Goal: Go to known website: Access a specific website the user already knows

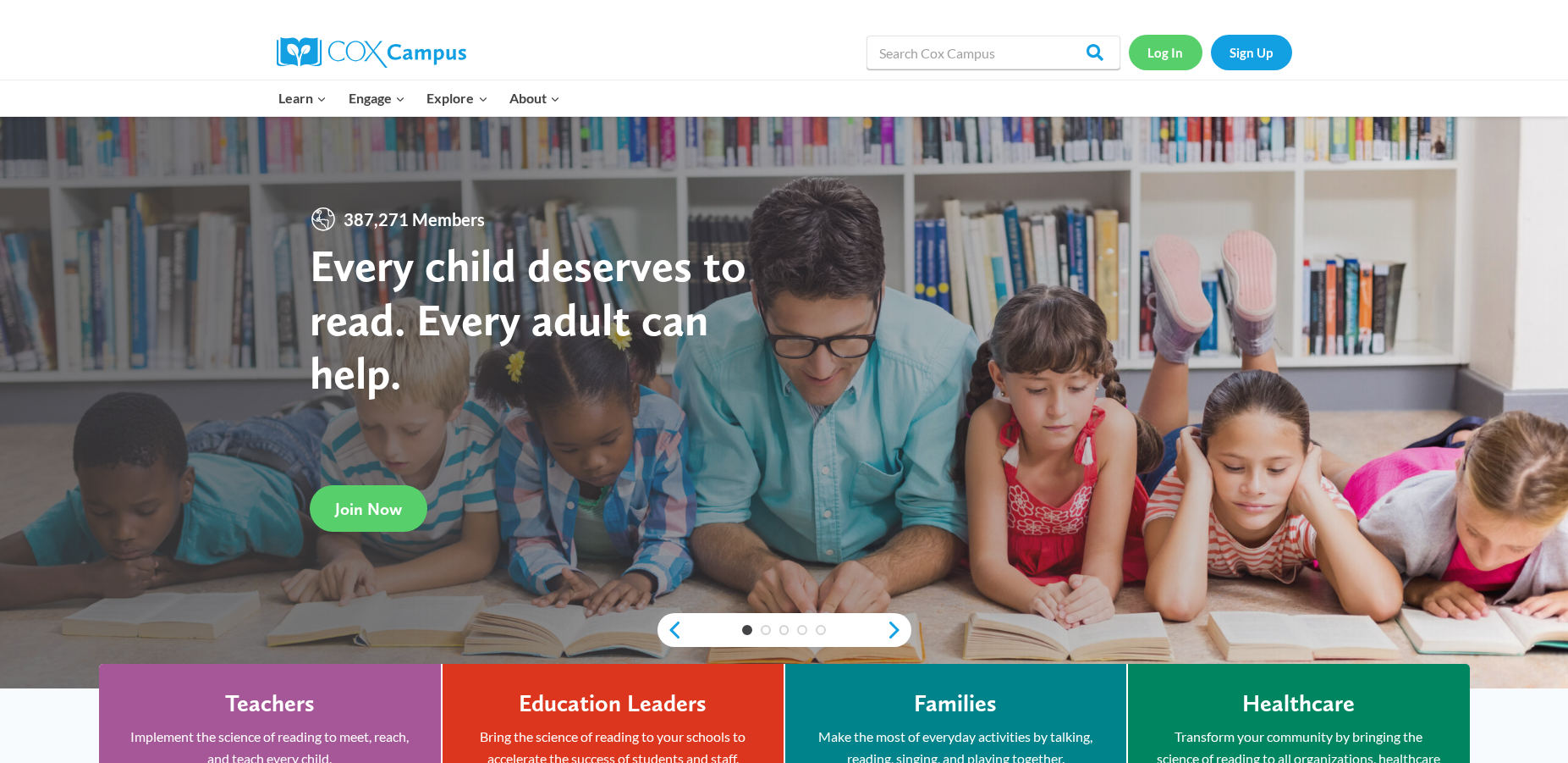
click at [1177, 51] on link "Log In" at bounding box center [1166, 52] width 74 height 35
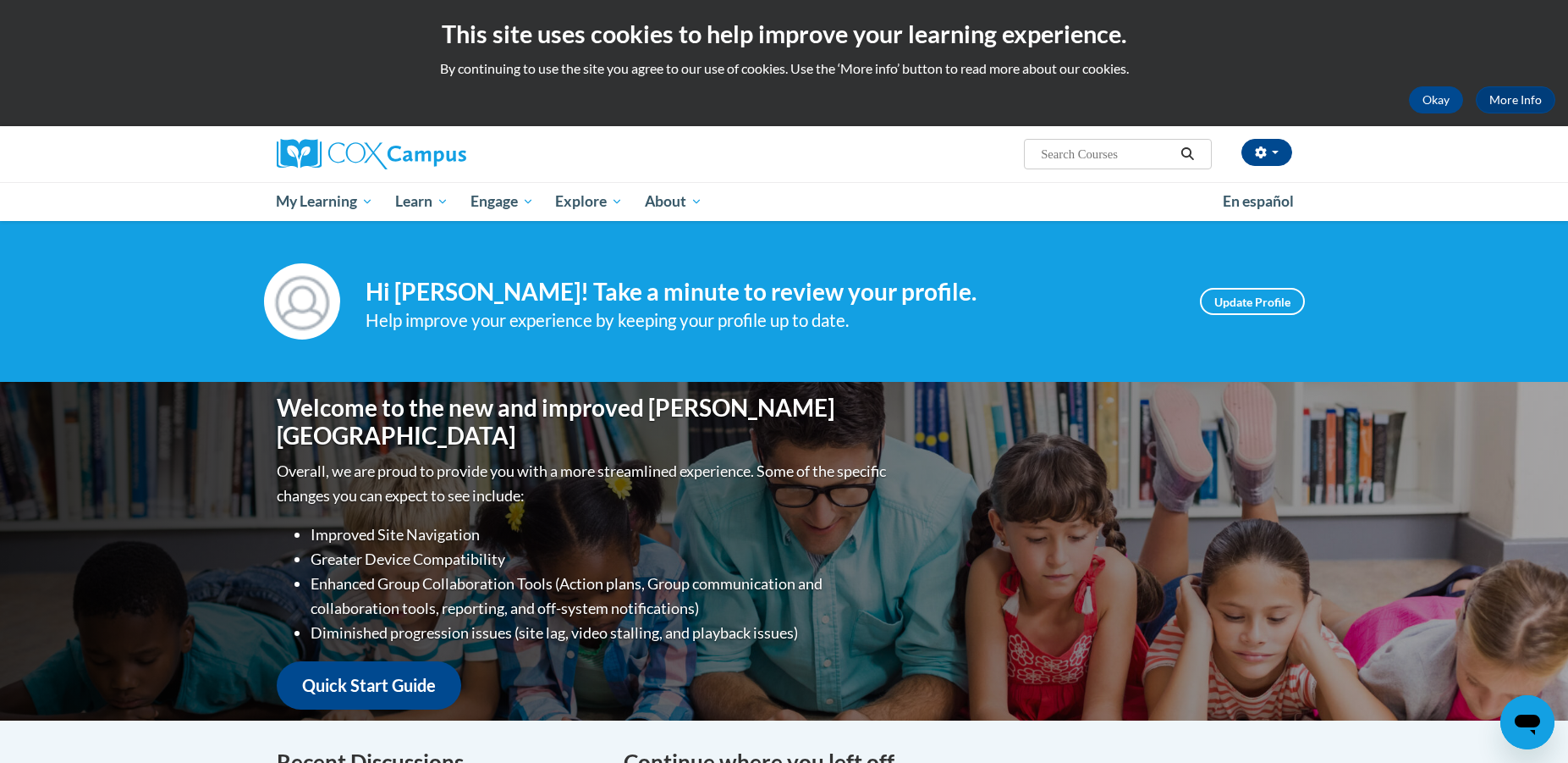
click at [866, 157] on div "[PERSON_NAME] ([GEOGRAPHIC_DATA]/[GEOGRAPHIC_DATA] UTC-05:00) My Profile Inbox …" at bounding box center [958, 147] width 694 height 43
click at [335, 72] on p "By continuing to use the site you agree to our use of cookies. Use the ‘More in…" at bounding box center [784, 68] width 1543 height 19
